Goal: Task Accomplishment & Management: Use online tool/utility

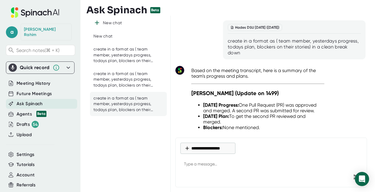
scroll to position [7161, 0]
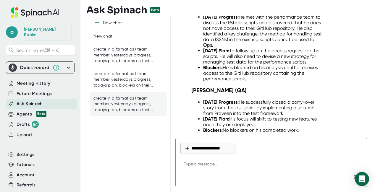
click at [66, 64] on icon at bounding box center [68, 67] width 7 height 7
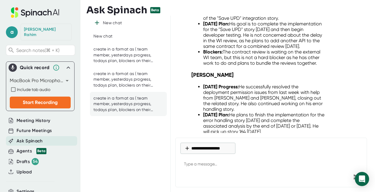
scroll to position [6822, 0]
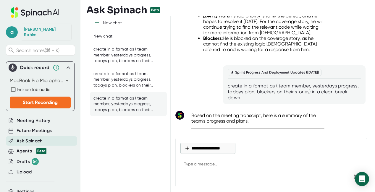
click at [37, 15] on icon at bounding box center [39, 13] width 5 height 5
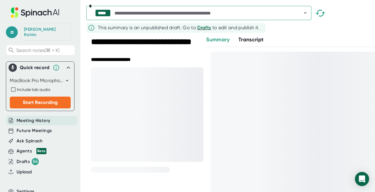
click at [34, 15] on icon at bounding box center [35, 13] width 4 height 4
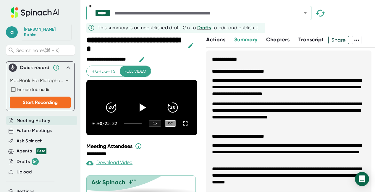
click at [20, 16] on icon at bounding box center [35, 12] width 79 height 10
click at [15, 31] on span "a" at bounding box center [12, 32] width 12 height 12
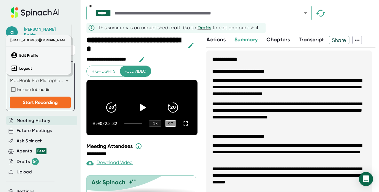
click at [337, 21] on div at bounding box center [189, 96] width 379 height 192
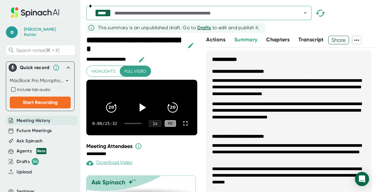
click at [44, 15] on icon at bounding box center [41, 12] width 21 height 6
click at [37, 12] on icon at bounding box center [35, 12] width 79 height 10
click at [14, 32] on span "a" at bounding box center [12, 32] width 12 height 12
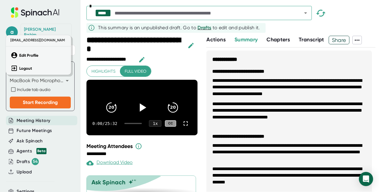
click at [24, 41] on span "[EMAIL_ADDRESS][DOMAIN_NAME]" at bounding box center [37, 40] width 56 height 7
click at [36, 56] on b "Edit Profile" at bounding box center [28, 55] width 19 height 5
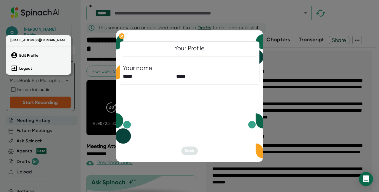
click at [73, 150] on div at bounding box center [189, 96] width 379 height 192
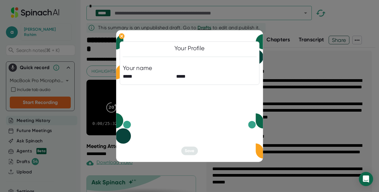
click at [54, 177] on div at bounding box center [189, 96] width 379 height 192
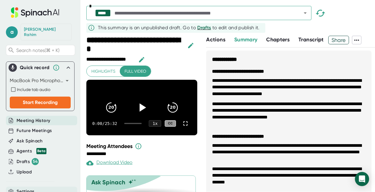
click at [24, 189] on span "Settings" at bounding box center [26, 192] width 18 height 7
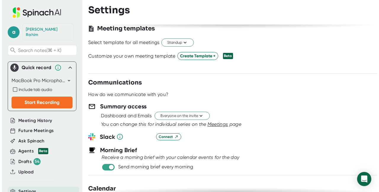
scroll to position [158, 0]
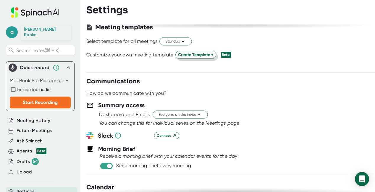
click at [213, 56] on button "Create Template +" at bounding box center [196, 55] width 41 height 8
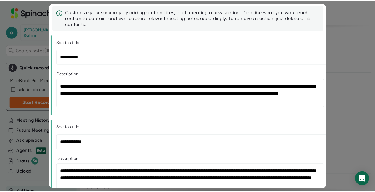
scroll to position [0, 0]
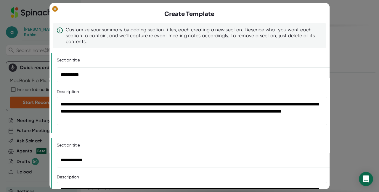
click at [55, 9] on icon at bounding box center [55, 8] width 3 height 3
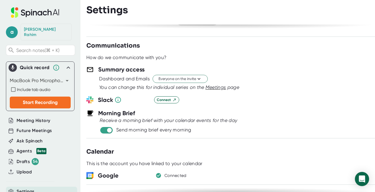
scroll to position [194, 0]
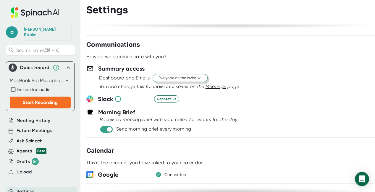
click at [197, 78] on icon at bounding box center [199, 79] width 6 height 6
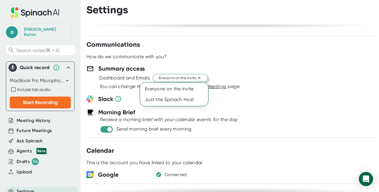
click at [249, 73] on div at bounding box center [189, 96] width 379 height 192
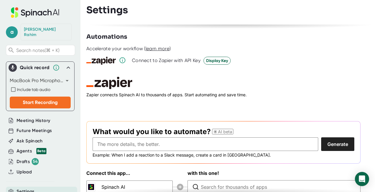
scroll to position [823, 0]
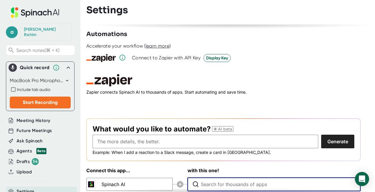
click at [227, 178] on input "Type to search for an app to connect" at bounding box center [276, 184] width 150 height 13
click at [236, 178] on input "Type to search for an app to connect" at bounding box center [276, 184] width 150 height 13
type input "n8n"
click at [325, 178] on input "Type to search for an app to connect" at bounding box center [271, 184] width 141 height 13
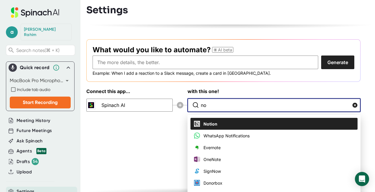
type input "no"
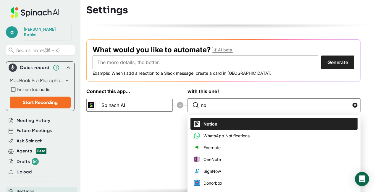
click at [243, 88] on h3 "with this one!" at bounding box center [274, 91] width 173 height 7
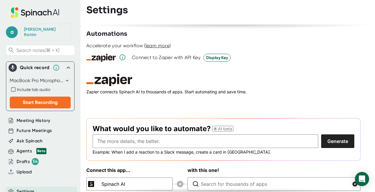
scroll to position [823, 0]
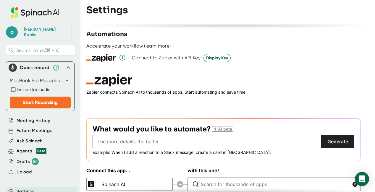
click at [292, 135] on input "text" at bounding box center [206, 142] width 226 height 14
